Goal: Task Accomplishment & Management: Manage account settings

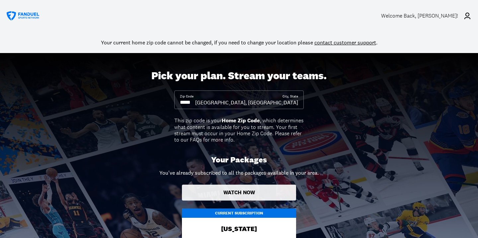
click at [242, 195] on button "Watch Now" at bounding box center [239, 193] width 114 height 16
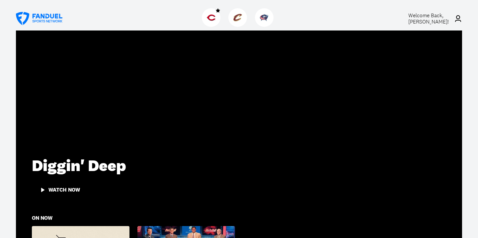
click at [457, 18] on icon at bounding box center [458, 19] width 8 height 8
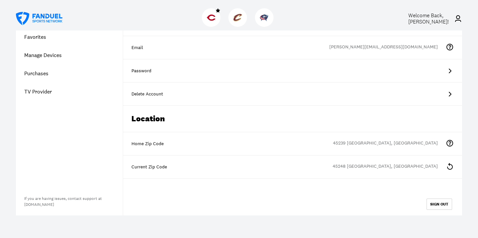
scroll to position [64, 0]
click at [449, 94] on icon at bounding box center [449, 94] width 8 height 8
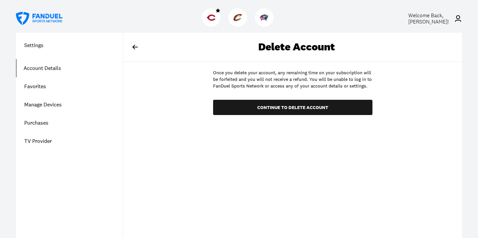
scroll to position [0, 0]
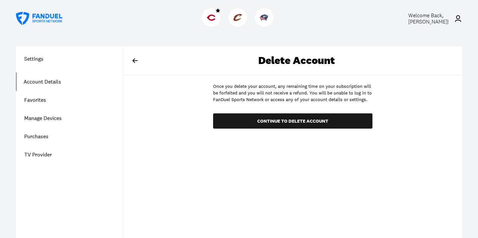
click at [136, 61] on icon at bounding box center [135, 61] width 8 height 8
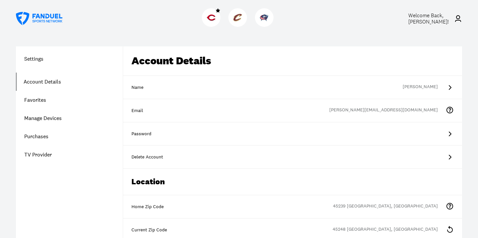
click at [41, 137] on link "Purchases" at bounding box center [69, 136] width 107 height 18
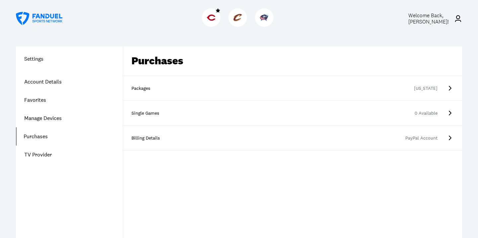
click at [451, 89] on icon at bounding box center [449, 88] width 8 height 8
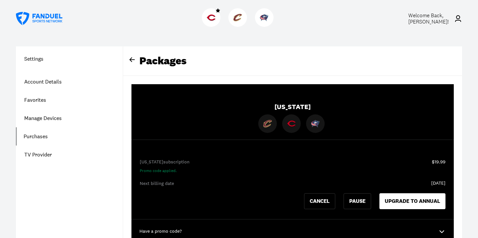
click at [51, 58] on h1 "Settings" at bounding box center [69, 59] width 107 height 8
click at [40, 61] on h1 "Settings" at bounding box center [69, 59] width 107 height 8
click at [133, 60] on icon at bounding box center [131, 59] width 5 height 5
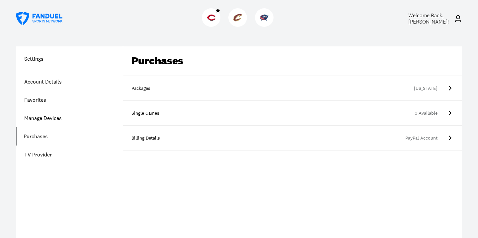
click at [39, 58] on h1 "Settings" at bounding box center [69, 59] width 107 height 8
click at [52, 67] on div "Settings Account Details Favorites Manage Devices Purchases TV Provider" at bounding box center [69, 109] width 107 height 109
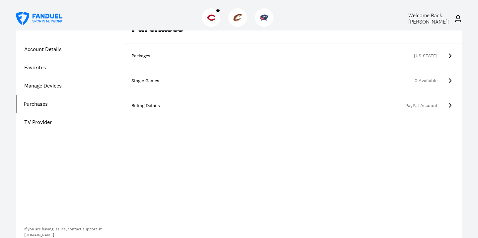
scroll to position [42, 0]
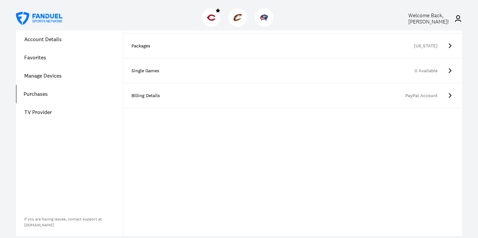
click at [50, 75] on link "Manage Devices" at bounding box center [69, 76] width 107 height 18
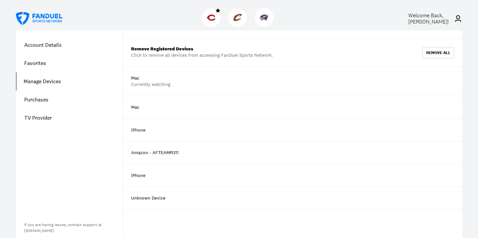
scroll to position [39, 0]
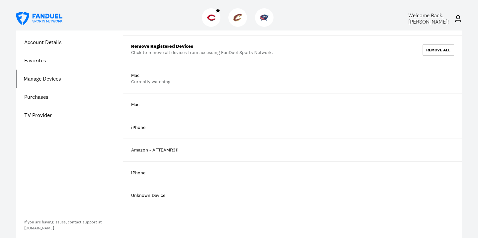
click at [368, 149] on div "Amazon - AFTEAMR311" at bounding box center [292, 150] width 339 height 23
click at [170, 151] on div "Amazon - AFTEAMR311" at bounding box center [154, 150] width 47 height 7
click at [138, 151] on div "Amazon - AFTEAMR311" at bounding box center [154, 150] width 47 height 7
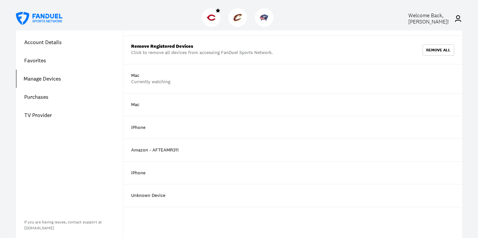
click at [325, 143] on div "Amazon - AFTEAMR311" at bounding box center [292, 150] width 339 height 23
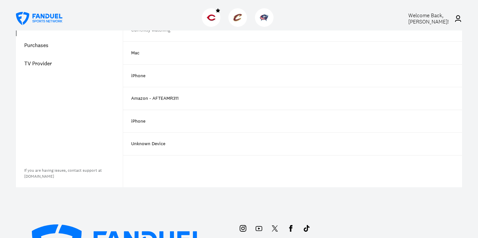
scroll to position [93, 0]
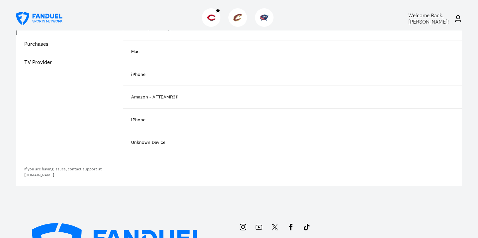
click at [148, 143] on div "Unknown Device" at bounding box center [148, 142] width 34 height 7
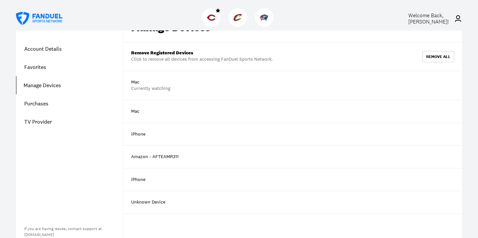
click at [141, 134] on div "iPhone" at bounding box center [138, 134] width 14 height 7
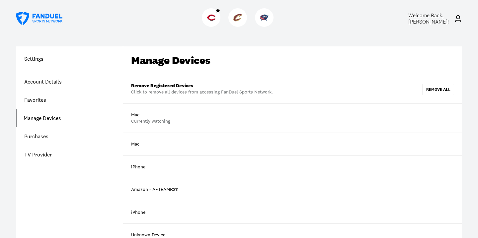
click at [443, 189] on div "Amazon - AFTEAMR311" at bounding box center [292, 189] width 339 height 23
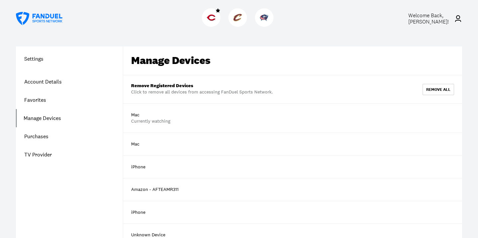
click at [443, 189] on div "Amazon - AFTEAMR311" at bounding box center [292, 189] width 339 height 23
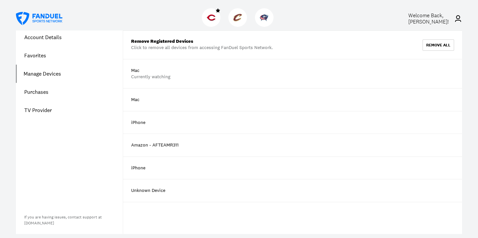
scroll to position [38, 0]
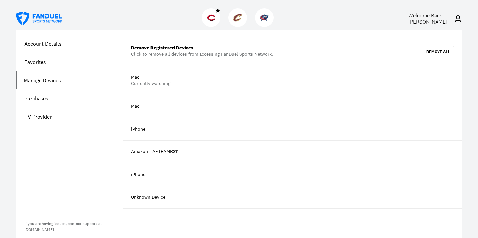
click at [144, 128] on div "iPhone" at bounding box center [138, 129] width 14 height 7
click at [138, 151] on div "Amazon - AFTEAMR311" at bounding box center [154, 152] width 47 height 7
click at [161, 153] on div "Amazon - AFTEAMR311" at bounding box center [154, 152] width 47 height 7
click at [151, 194] on div "Unknown Device" at bounding box center [148, 197] width 34 height 7
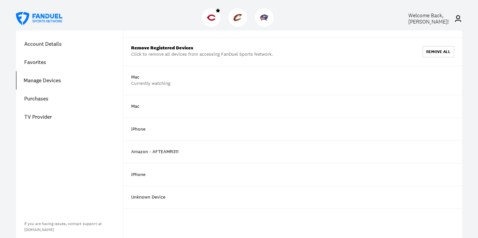
click at [209, 208] on div "Unknown Device" at bounding box center [292, 197] width 339 height 23
click at [215, 199] on div "Unknown Device" at bounding box center [292, 197] width 339 height 23
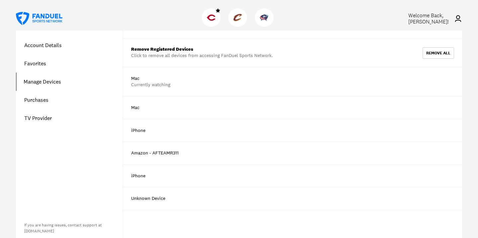
scroll to position [0, 0]
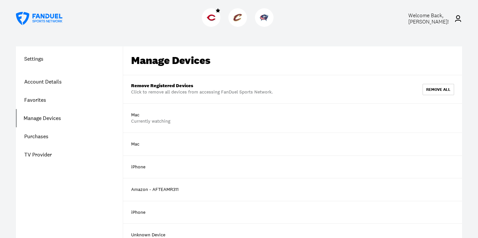
click at [210, 18] on img at bounding box center [211, 17] width 9 height 9
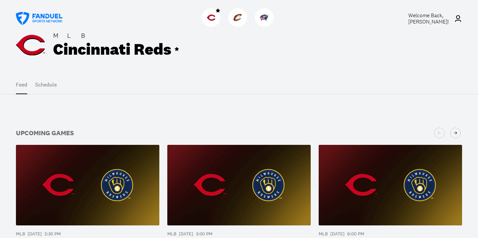
scroll to position [2, 0]
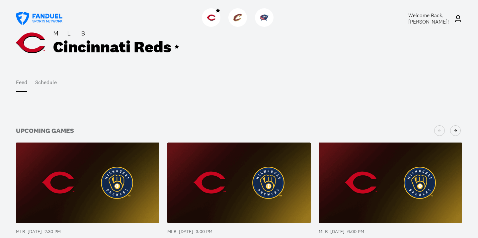
click at [41, 82] on button "Schedule" at bounding box center [46, 82] width 22 height 19
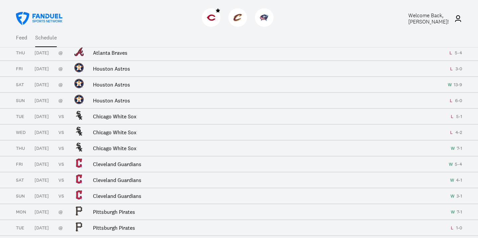
scroll to position [672, 0]
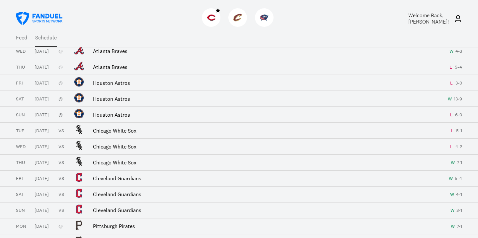
click at [237, 22] on img at bounding box center [237, 17] width 9 height 9
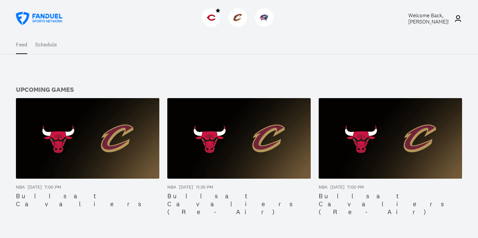
scroll to position [39, 0]
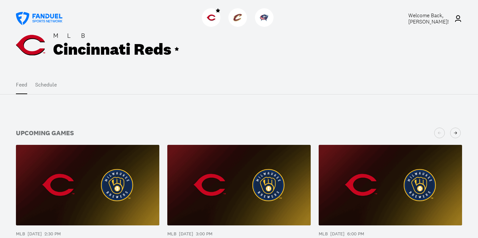
click at [443, 22] on span "Welcome Back, [PERSON_NAME] !" at bounding box center [428, 18] width 40 height 13
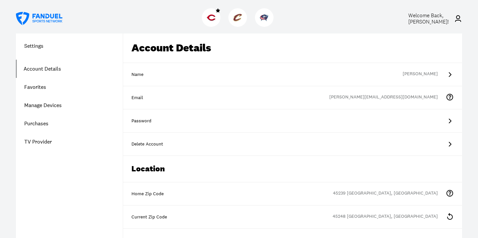
scroll to position [17, 0]
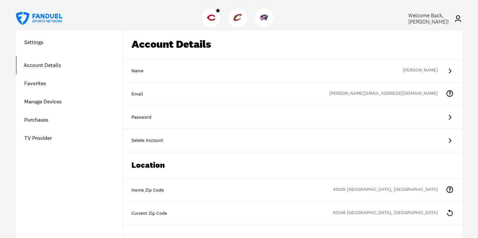
click at [57, 102] on link "Manage Devices" at bounding box center [69, 102] width 107 height 18
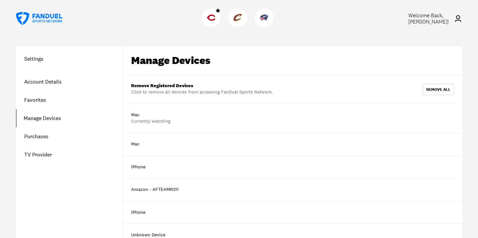
click at [442, 147] on div "Mac" at bounding box center [292, 144] width 339 height 23
click at [442, 143] on div "Mac" at bounding box center [292, 144] width 339 height 23
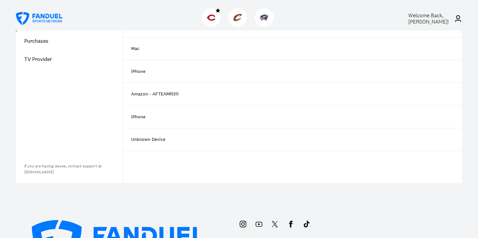
scroll to position [95, 0]
click at [233, 146] on div "Unknown Device" at bounding box center [292, 140] width 339 height 23
click at [164, 140] on div "Unknown Device" at bounding box center [148, 140] width 34 height 7
click at [171, 141] on div "Unknown Device" at bounding box center [292, 140] width 339 height 23
drag, startPoint x: 171, startPoint y: 141, endPoint x: 171, endPoint y: 149, distance: 8.3
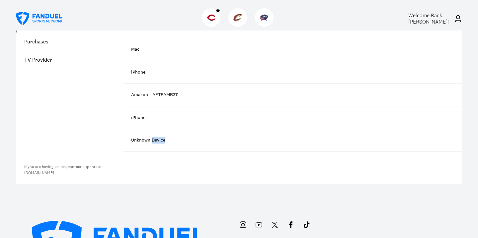
click at [171, 144] on div "Unknown Device" at bounding box center [292, 140] width 339 height 23
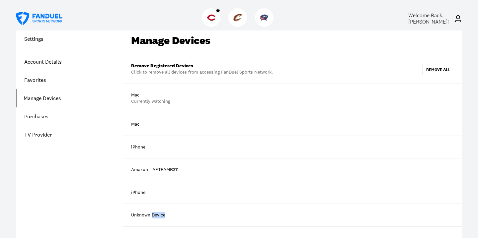
scroll to position [0, 0]
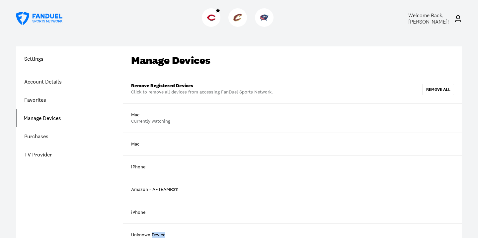
click at [58, 82] on link "Account Details" at bounding box center [69, 82] width 107 height 18
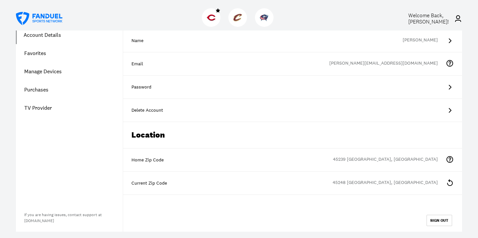
scroll to position [40, 0]
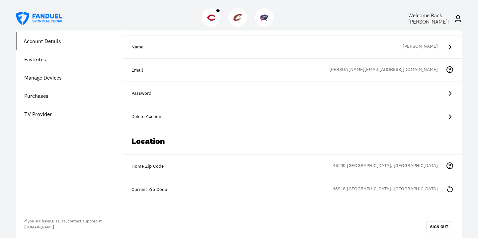
click at [54, 61] on link "Favorites" at bounding box center [69, 59] width 107 height 18
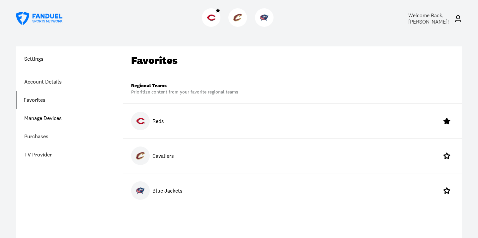
click at [42, 118] on link "Manage Devices" at bounding box center [69, 118] width 107 height 18
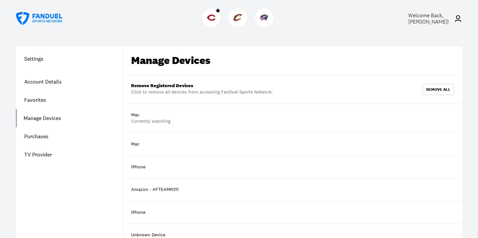
click at [451, 118] on div "Mac Currently watching" at bounding box center [292, 118] width 339 height 29
click at [440, 90] on div "remove all" at bounding box center [438, 90] width 24 height 4
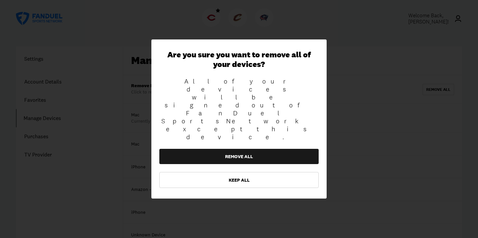
click at [445, 57] on div at bounding box center [239, 119] width 478 height 238
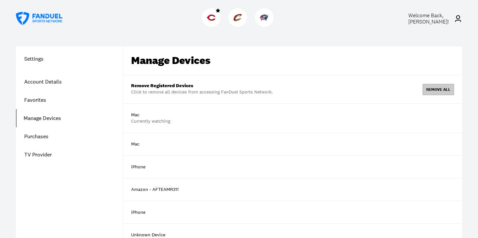
click at [431, 91] on div "remove all" at bounding box center [438, 90] width 24 height 4
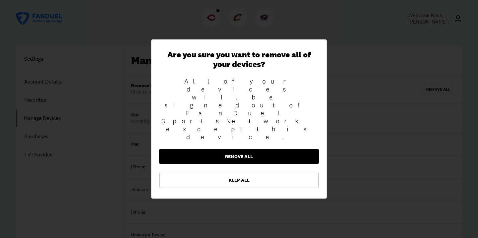
click at [243, 149] on button "Remove All" at bounding box center [238, 156] width 159 height 15
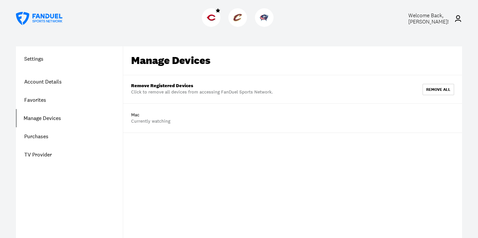
click at [56, 82] on link "Account Details" at bounding box center [69, 82] width 107 height 18
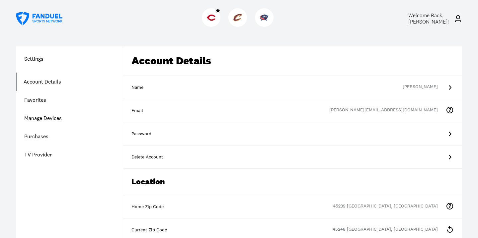
click at [40, 155] on link "TV Provider" at bounding box center [69, 155] width 107 height 18
